Goal: Information Seeking & Learning: Learn about a topic

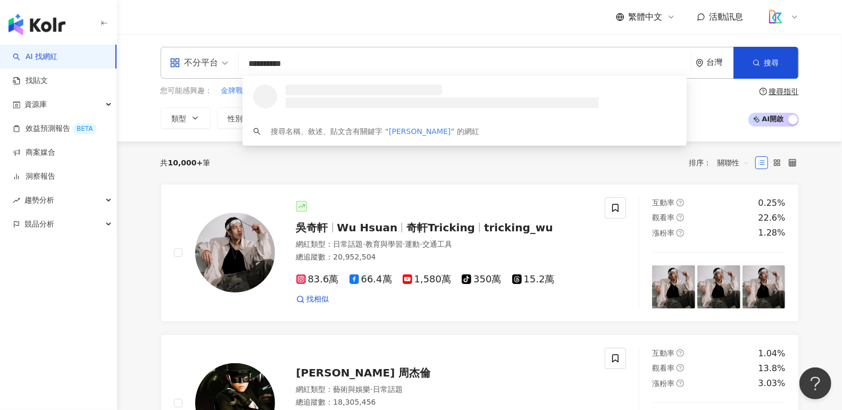
type input "**********"
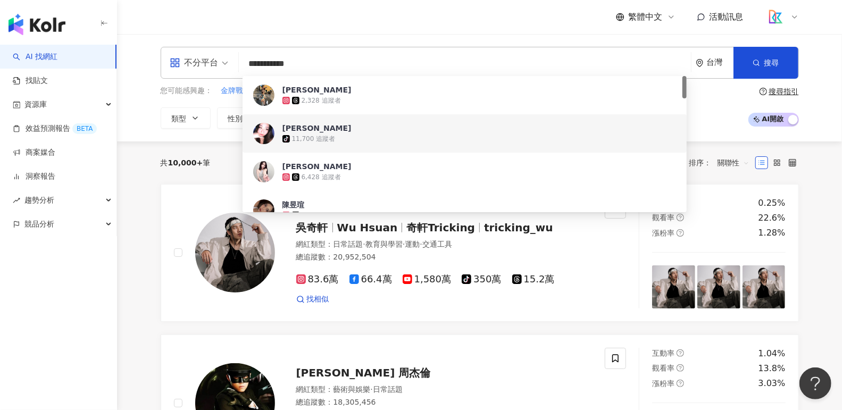
scroll to position [88, 0]
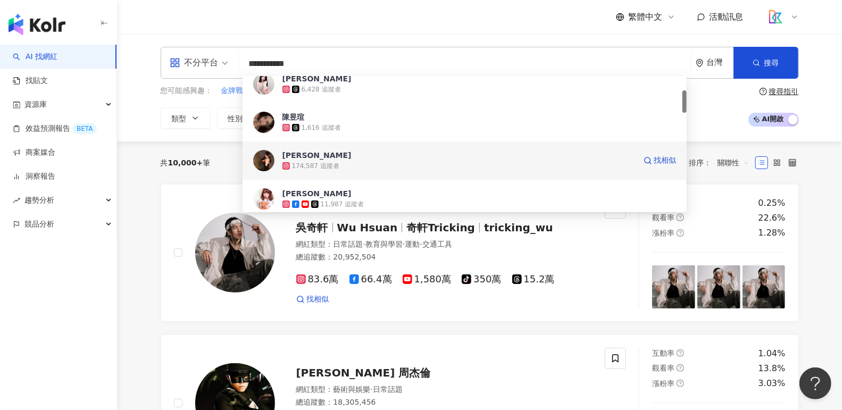
click at [337, 152] on span "𝑯𝒂𝒏𝒏𝒂𝒉 [PERSON_NAME]" at bounding box center [458, 155] width 353 height 11
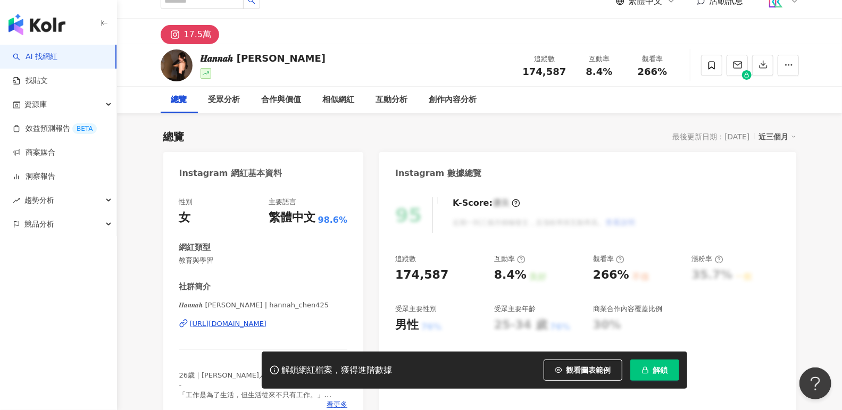
scroll to position [16, 0]
click at [267, 324] on div "[URL][DOMAIN_NAME]" at bounding box center [228, 324] width 77 height 10
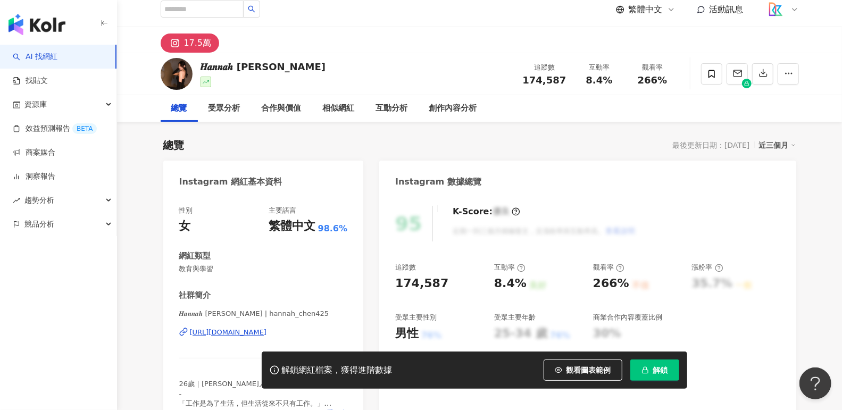
scroll to position [0, 0]
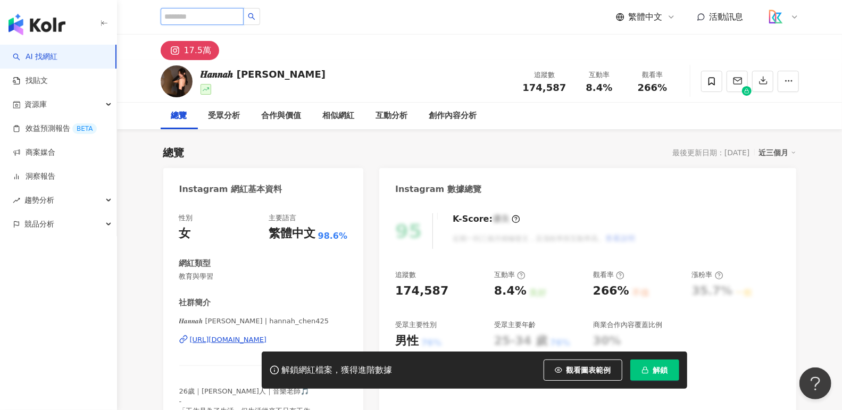
click at [192, 14] on input "search" at bounding box center [202, 16] width 83 height 17
type input "*"
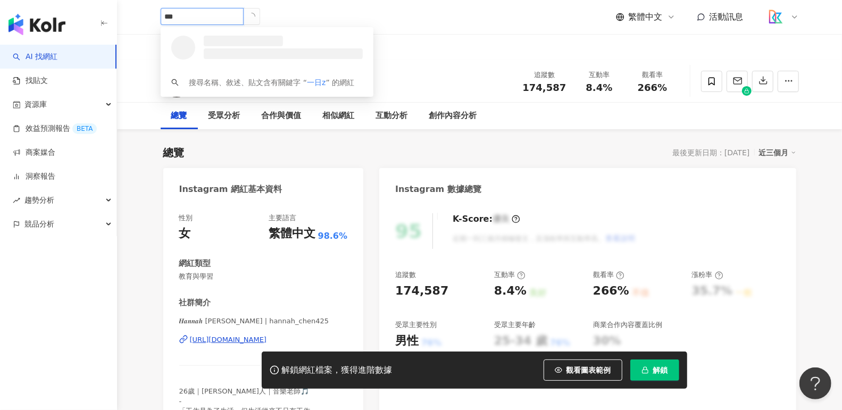
type input "****"
click at [244, 46] on div "256,026 追蹤者" at bounding box center [261, 51] width 121 height 11
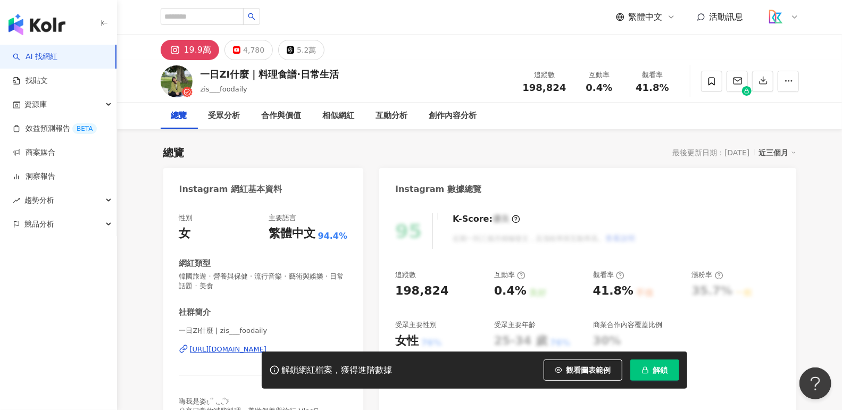
click at [244, 348] on div "[URL][DOMAIN_NAME]" at bounding box center [228, 350] width 77 height 10
